Goal: Transaction & Acquisition: Obtain resource

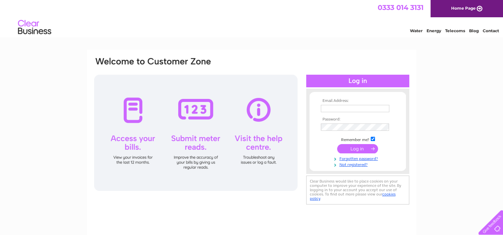
click at [342, 108] on input "text" at bounding box center [355, 108] width 68 height 7
type input "treasurer.hwmc@outlook.com"
click at [364, 148] on input "submit" at bounding box center [357, 148] width 41 height 9
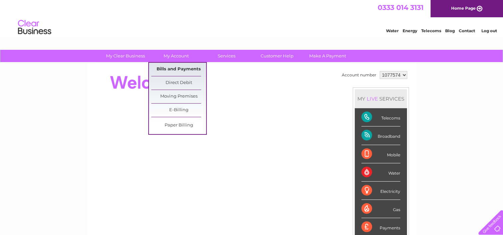
click at [174, 68] on link "Bills and Payments" at bounding box center [178, 69] width 55 height 13
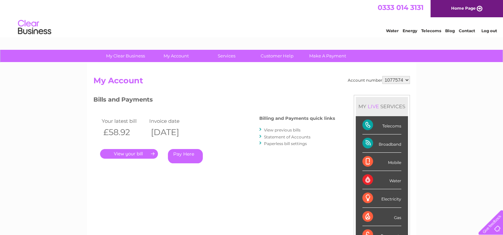
click at [138, 155] on link "." at bounding box center [129, 154] width 58 height 10
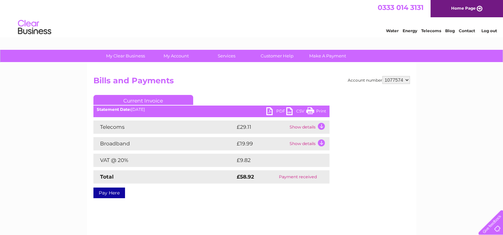
click at [281, 112] on link "PDF" at bounding box center [276, 112] width 20 height 10
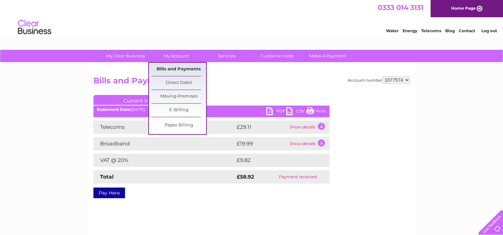
click at [180, 71] on link "Bills and Payments" at bounding box center [178, 69] width 55 height 13
click at [170, 69] on link "Bills and Payments" at bounding box center [178, 69] width 55 height 13
